Goal: Feedback & Contribution: Contribute content

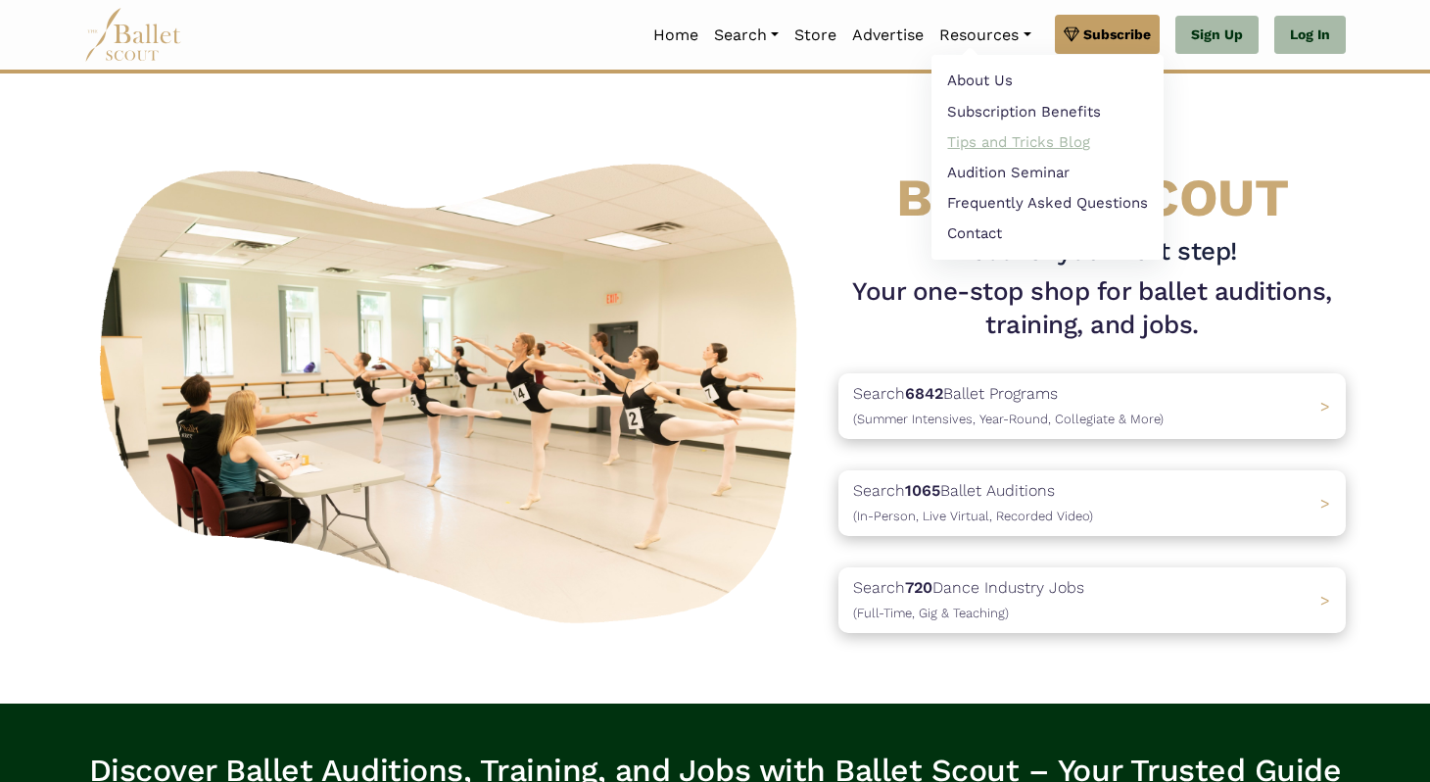
click at [987, 146] on link "Tips and Tricks Blog" at bounding box center [1048, 141] width 232 height 30
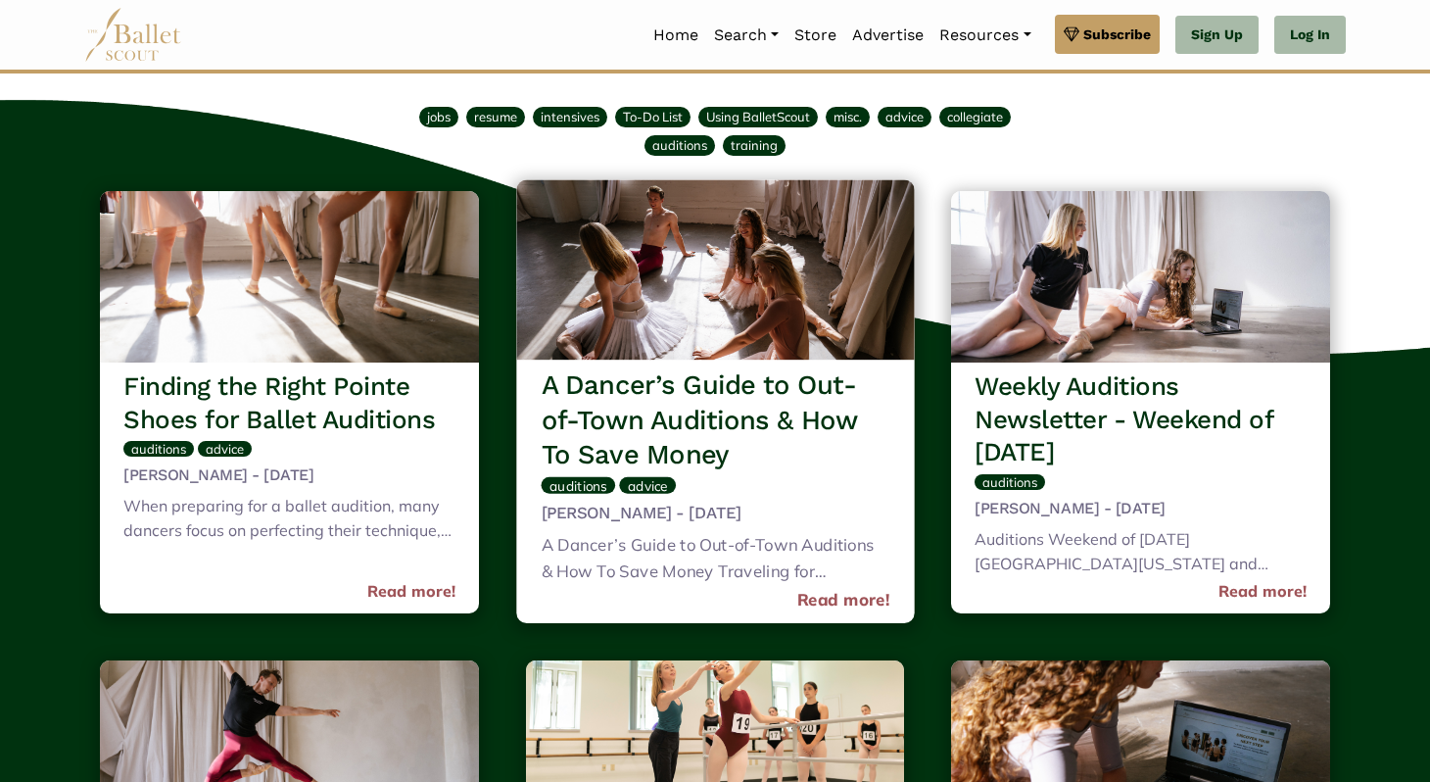
scroll to position [138, 0]
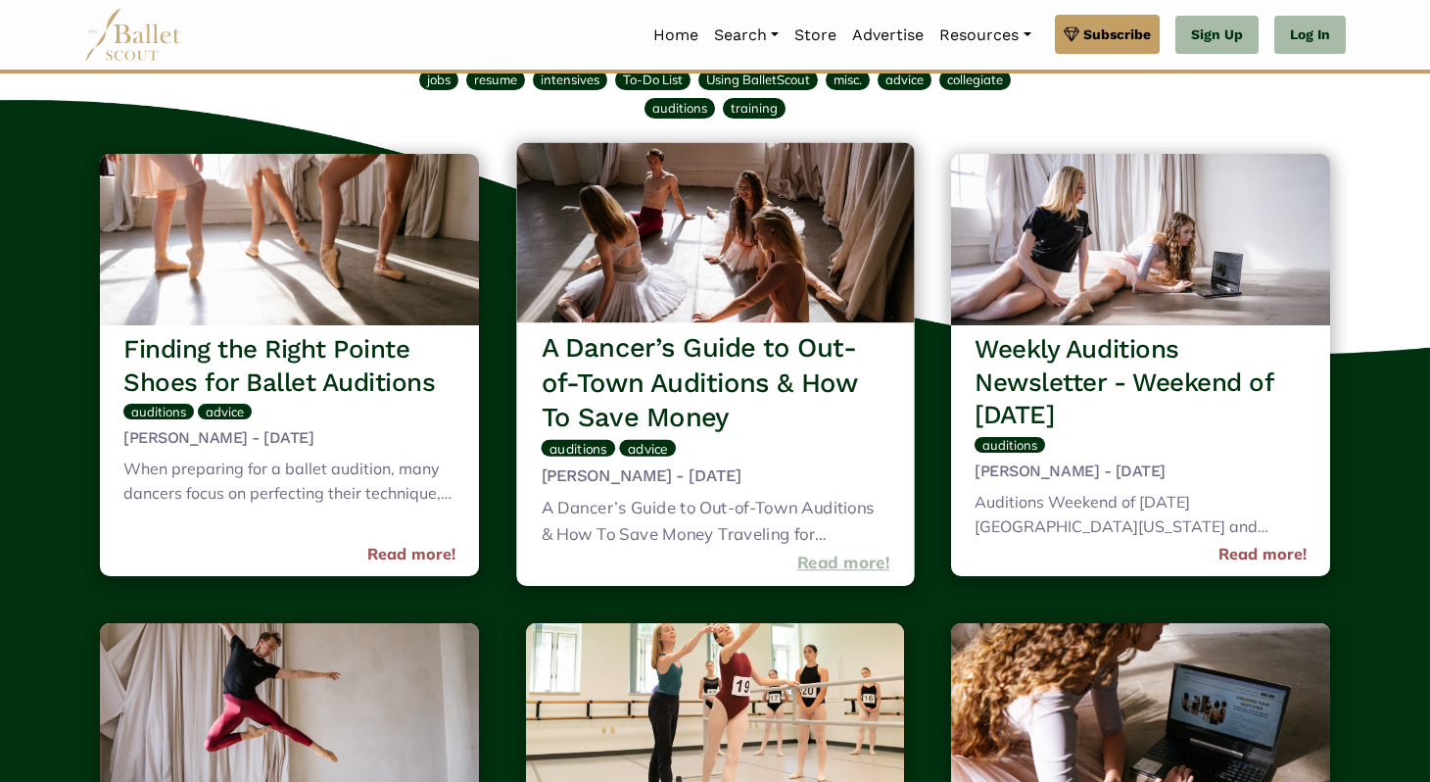
click at [849, 558] on link "Read more!" at bounding box center [842, 563] width 93 height 26
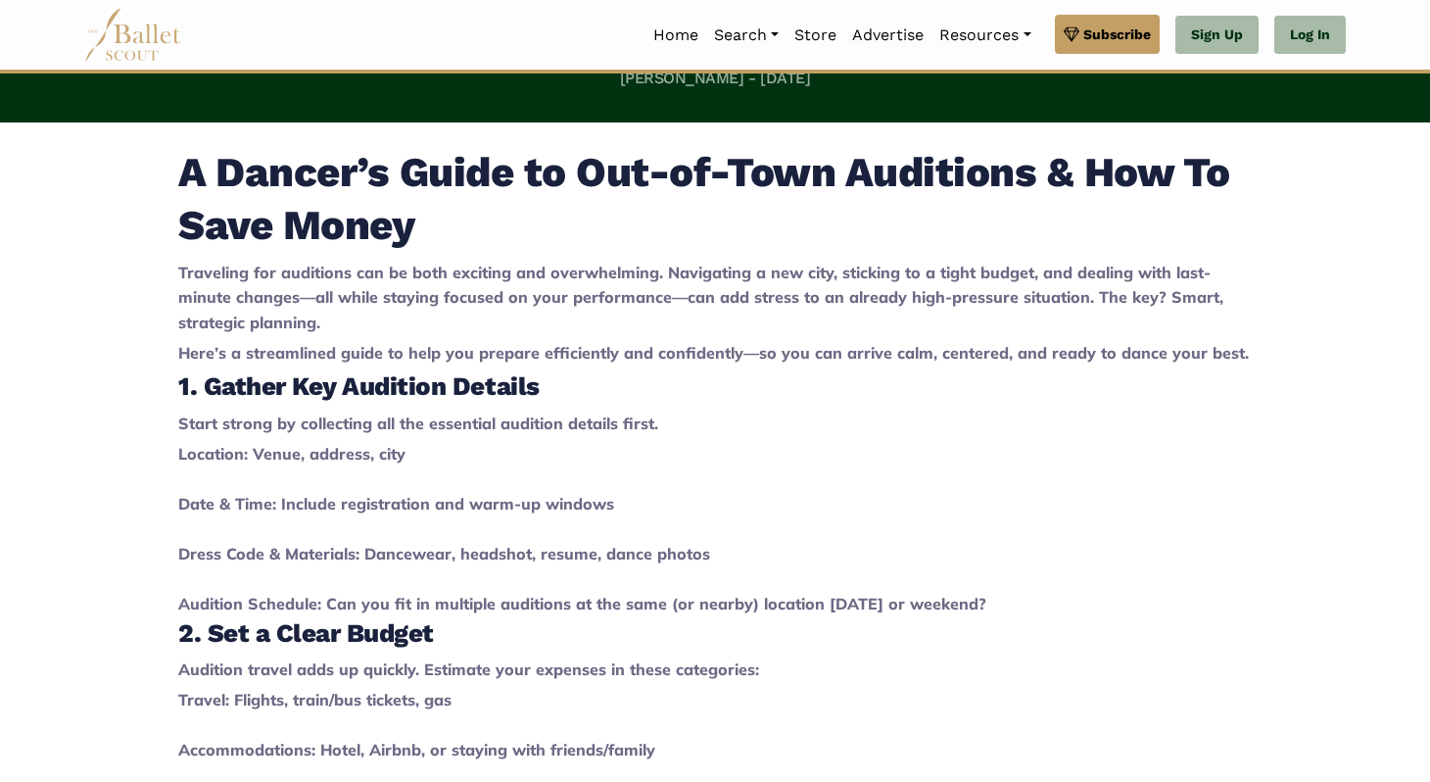
scroll to position [716, 0]
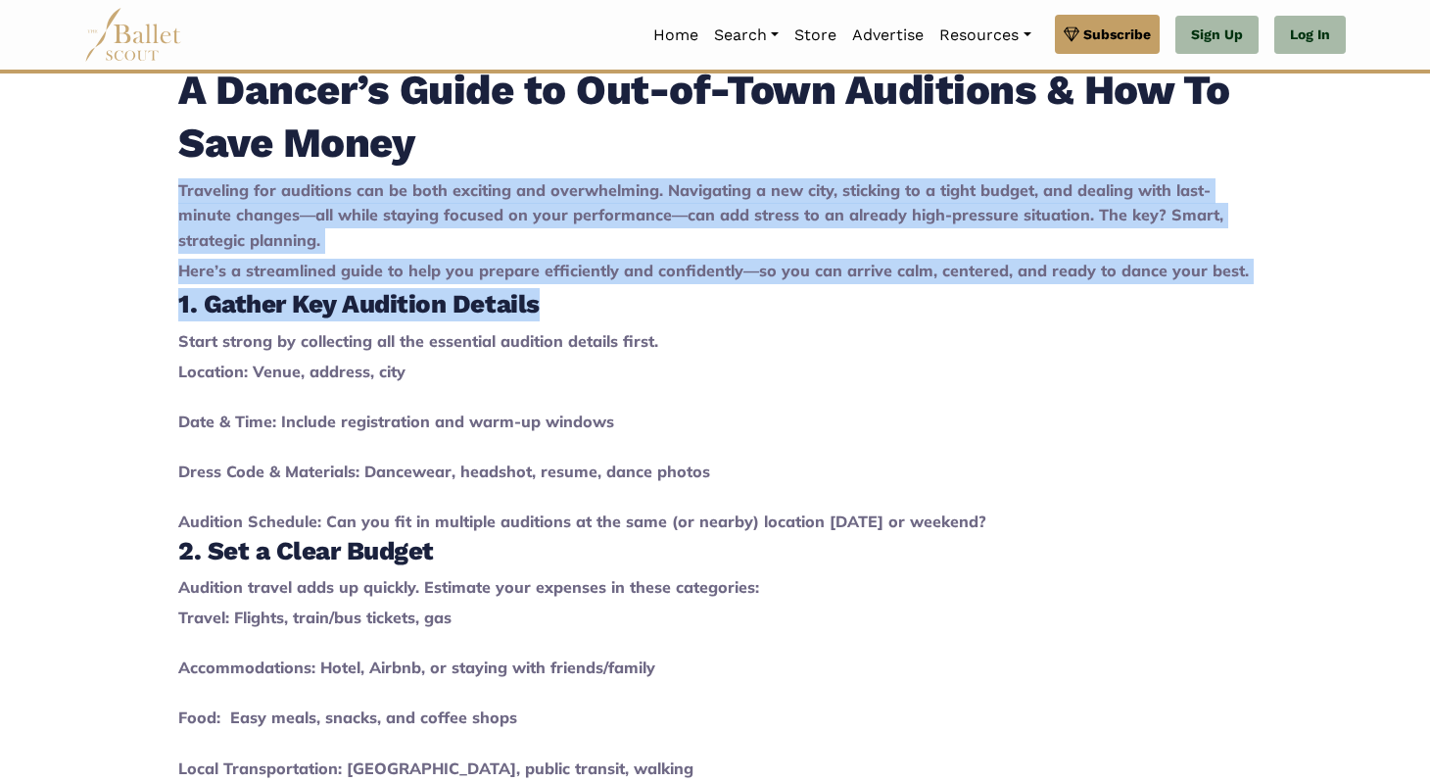
drag, startPoint x: 181, startPoint y: 195, endPoint x: 609, endPoint y: 307, distance: 442.4
click at [609, 307] on h3 "1. Gather Key Audition Details" at bounding box center [715, 304] width 1074 height 33
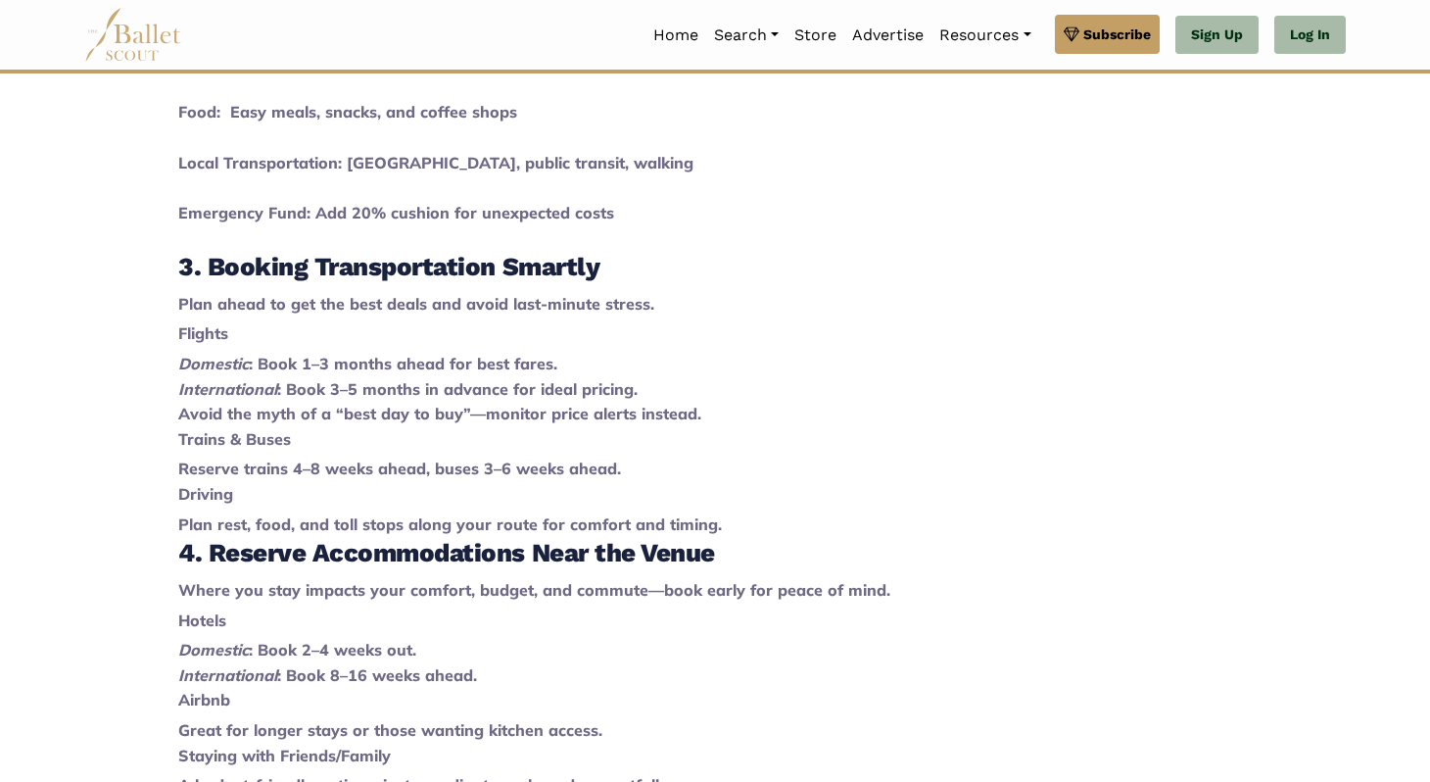
scroll to position [1375, 0]
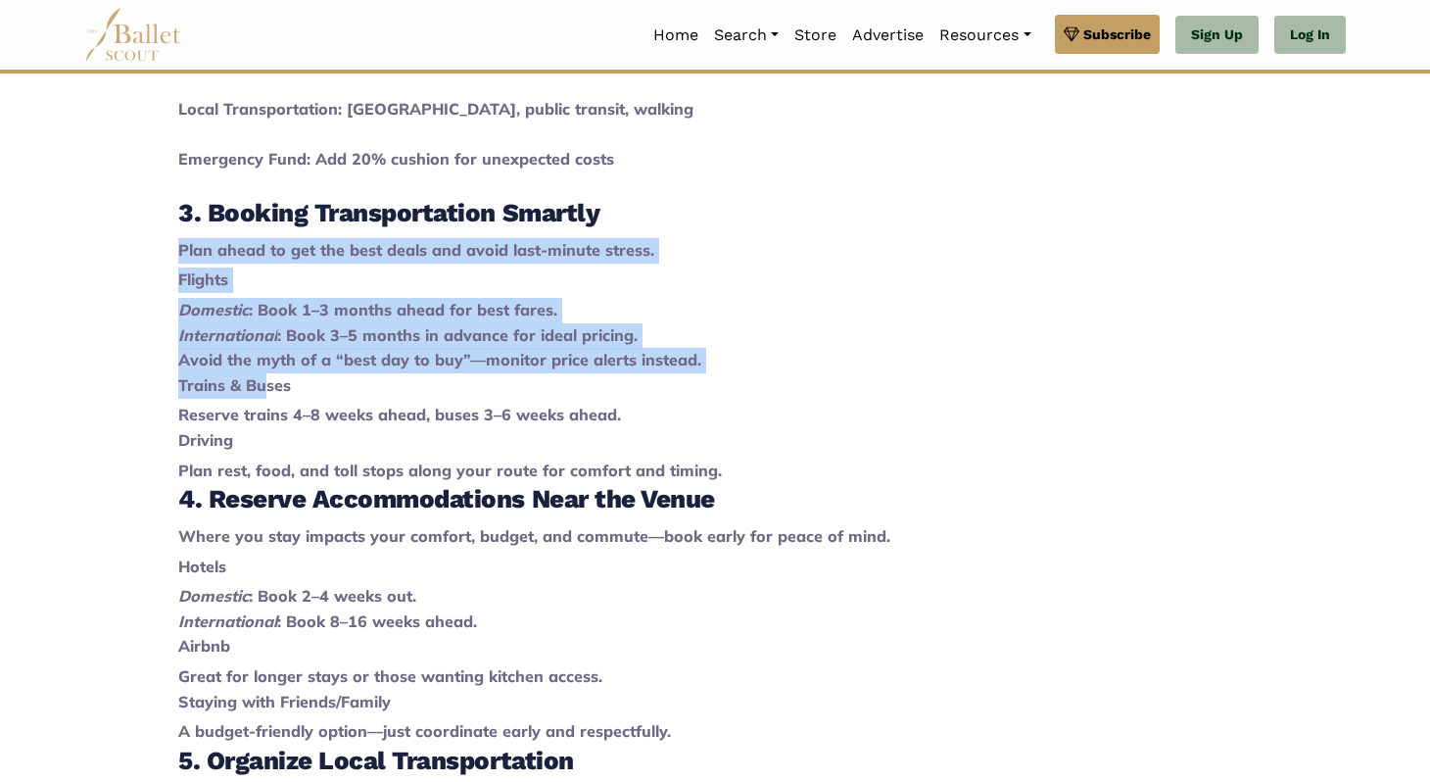
drag, startPoint x: 267, startPoint y: 382, endPoint x: 162, endPoint y: 255, distance: 165.6
click at [162, 255] on div "A Dancer’s Guide to Out-of-Town Auditions & How To Save Money Traveling for aud…" at bounding box center [715, 796] width 1293 height 2831
click at [162, 254] on div "A Dancer’s Guide to Out-of-Town Auditions & How To Save Money Traveling for aud…" at bounding box center [715, 796] width 1293 height 2831
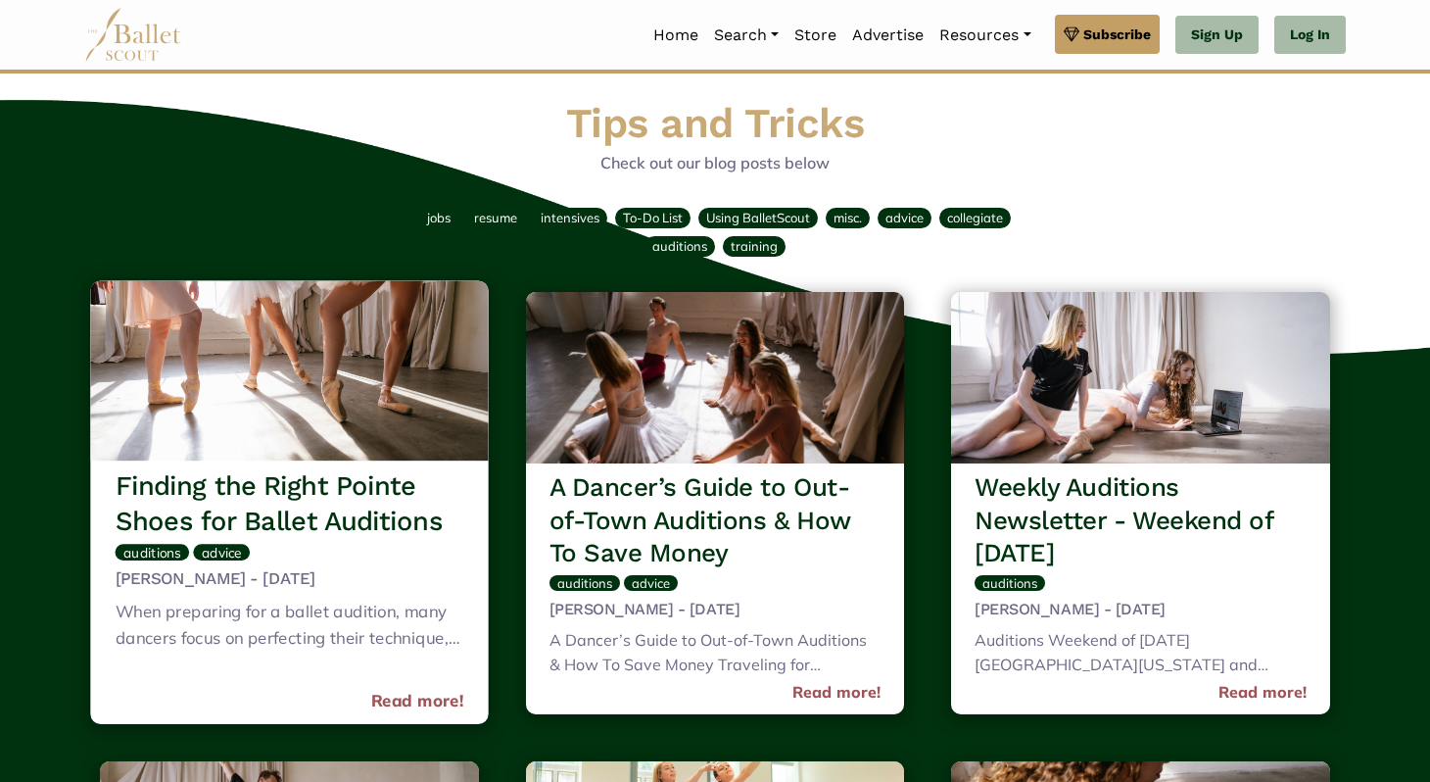
scroll to position [138, 0]
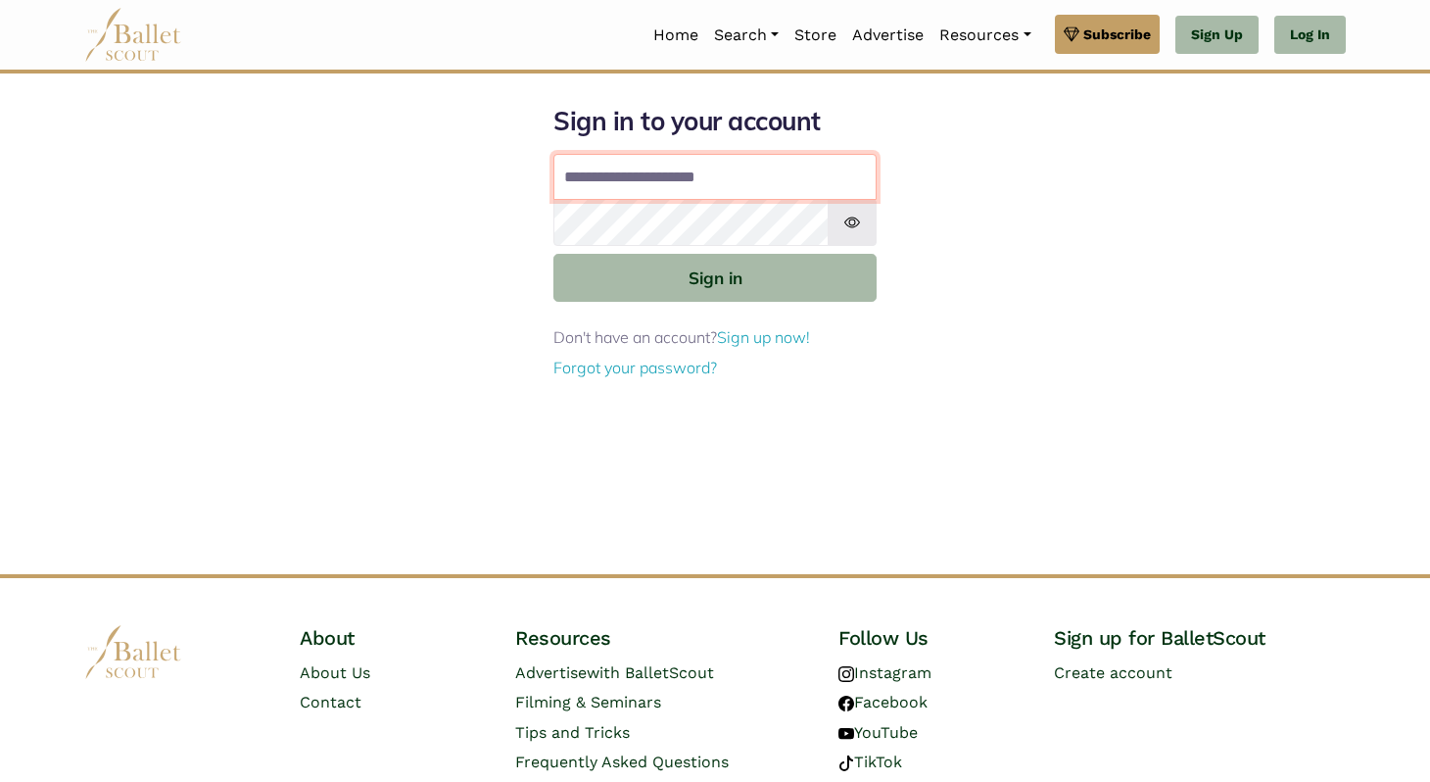
click at [710, 185] on input "**********" at bounding box center [714, 177] width 323 height 47
type input "**********"
click at [553, 254] on button "Sign in" at bounding box center [714, 278] width 323 height 48
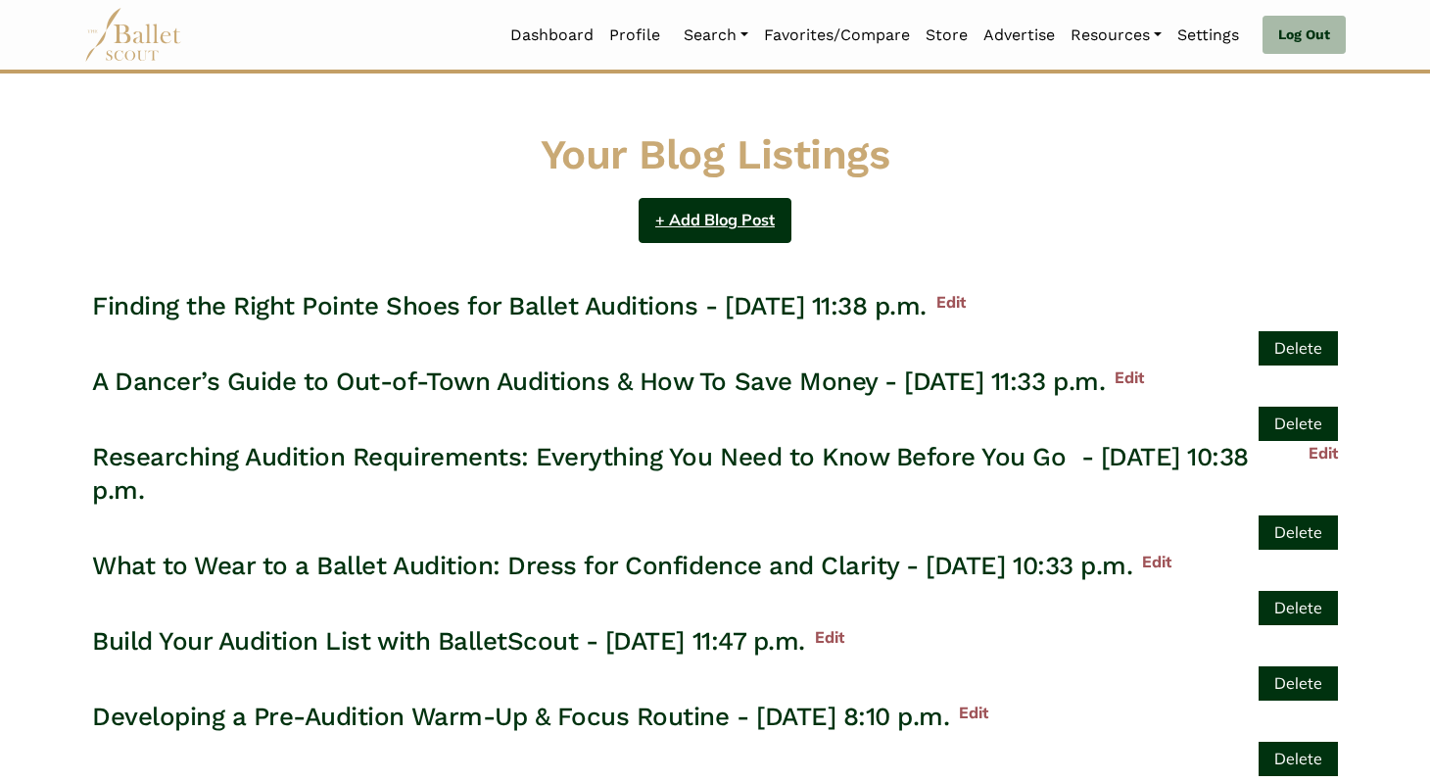
click at [760, 228] on link "+ Add Blog Post" at bounding box center [715, 221] width 153 height 46
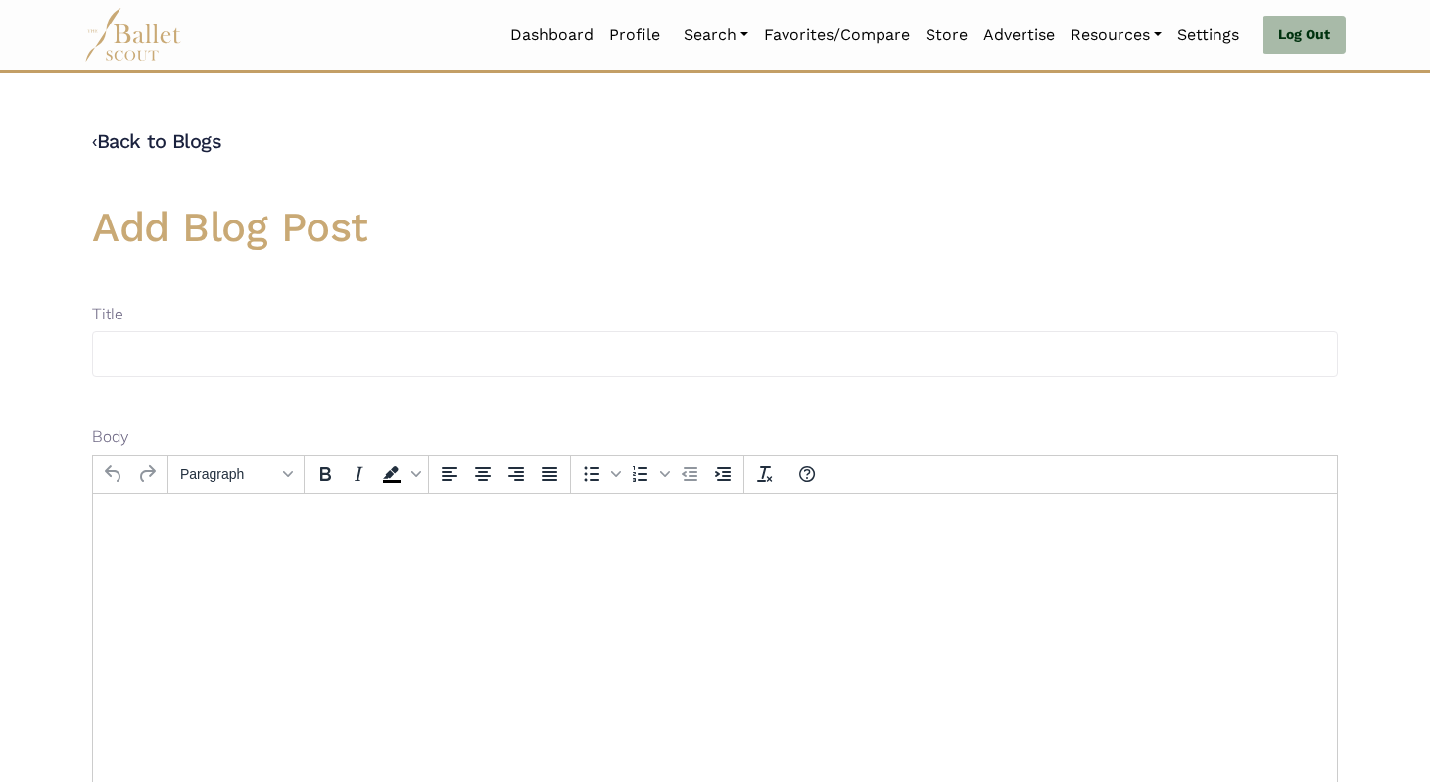
click at [424, 546] on html at bounding box center [715, 519] width 1244 height 53
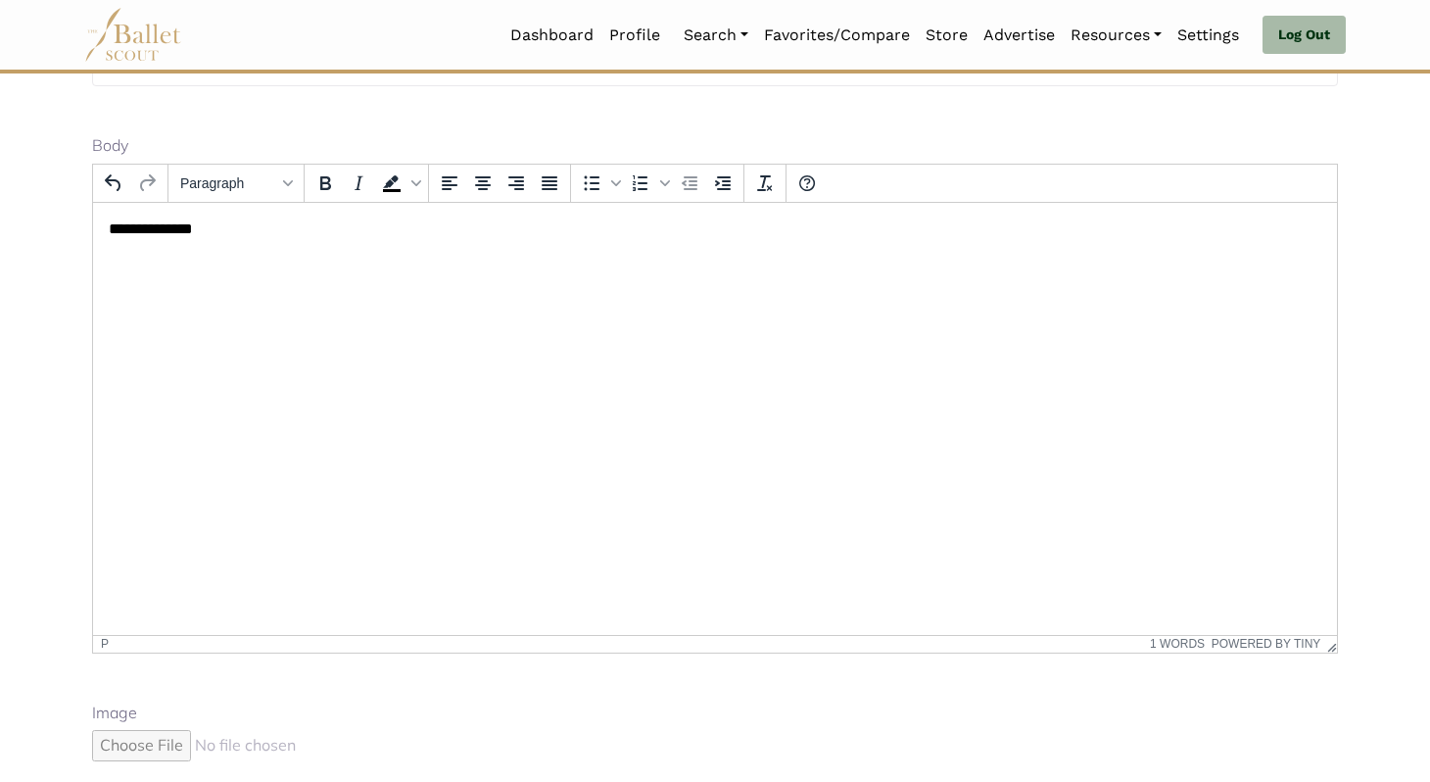
scroll to position [264, 0]
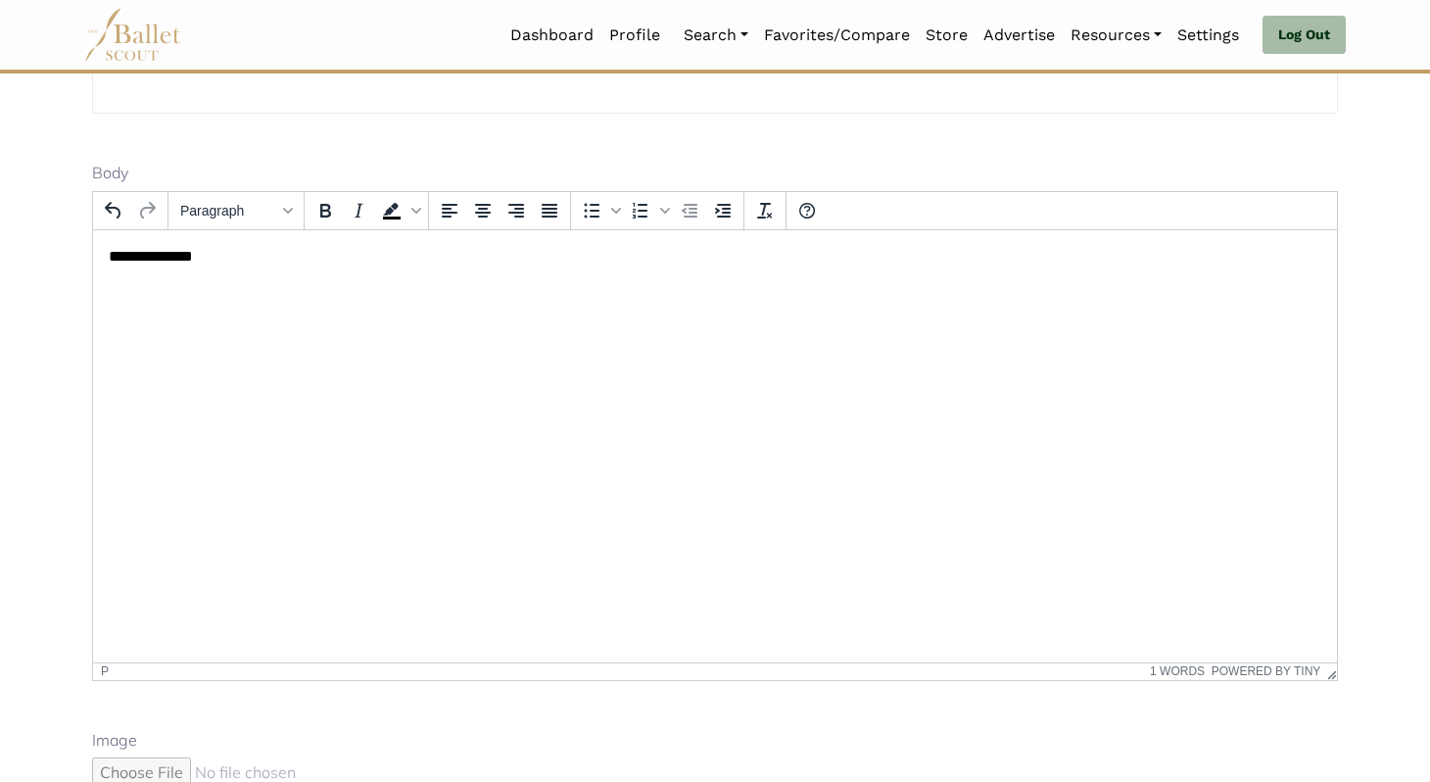
click at [179, 250] on p "**********" at bounding box center [715, 256] width 1213 height 22
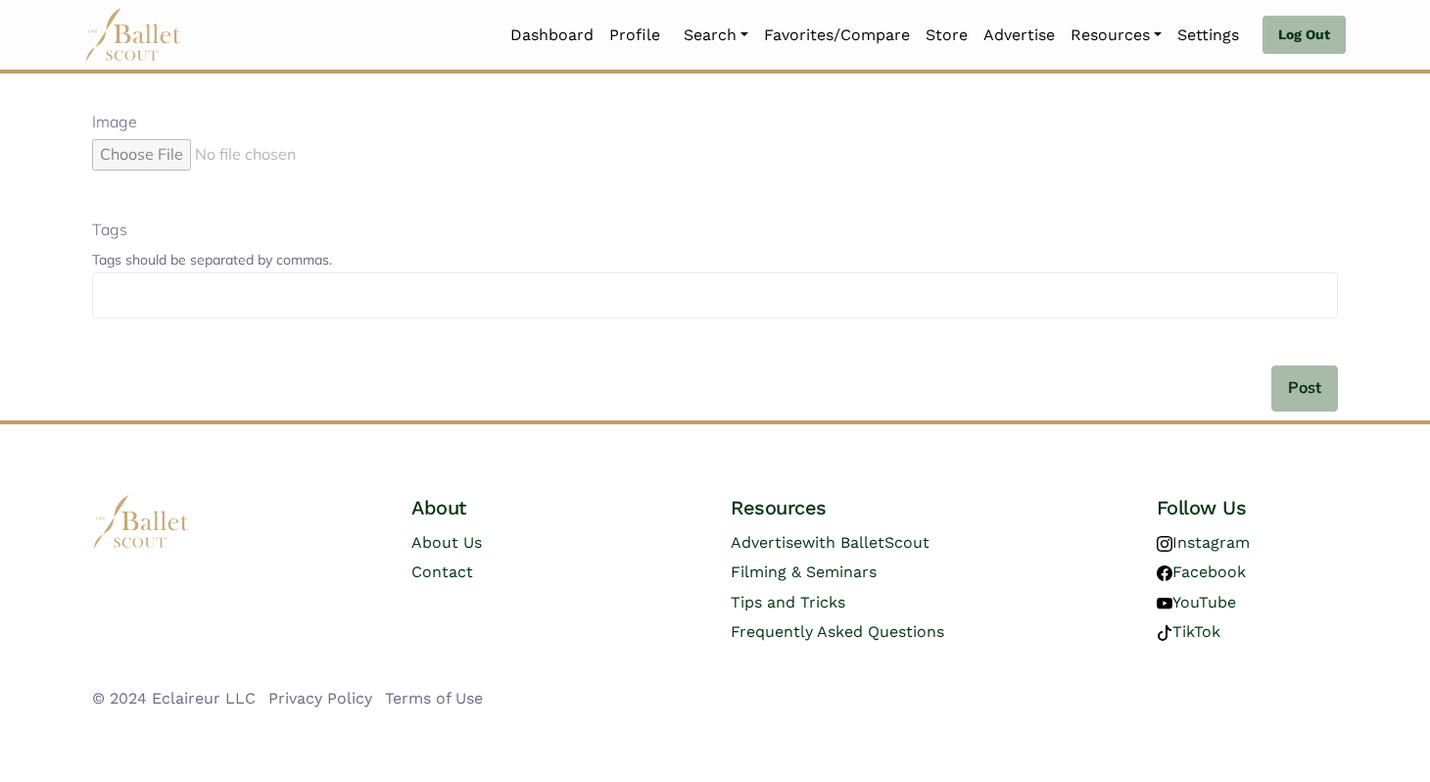
scroll to position [0, 0]
